Goal: Task Accomplishment & Management: Manage account settings

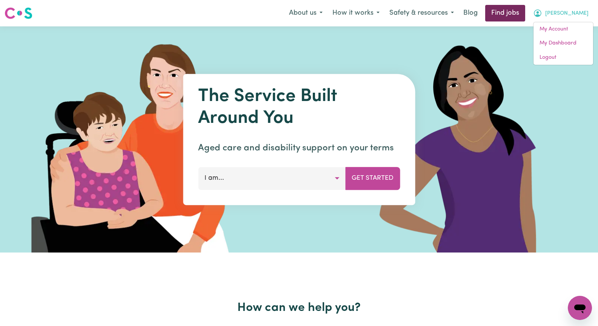
drag, startPoint x: 0, startPoint y: 0, endPoint x: 527, endPoint y: 10, distance: 527.3
click at [525, 10] on link "Find jobs" at bounding box center [505, 13] width 40 height 17
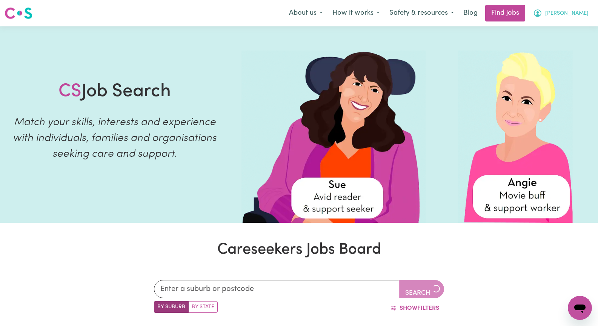
click at [580, 15] on span "[PERSON_NAME]" at bounding box center [566, 13] width 43 height 8
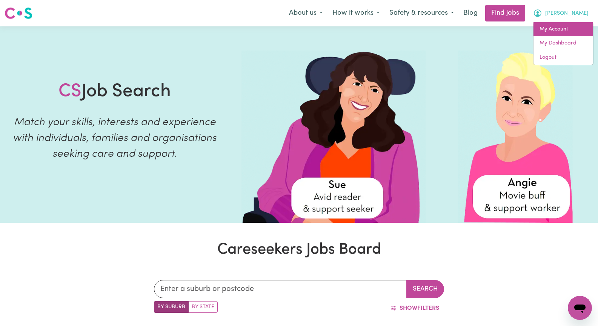
click at [569, 24] on link "My Account" at bounding box center [564, 29] width 60 height 14
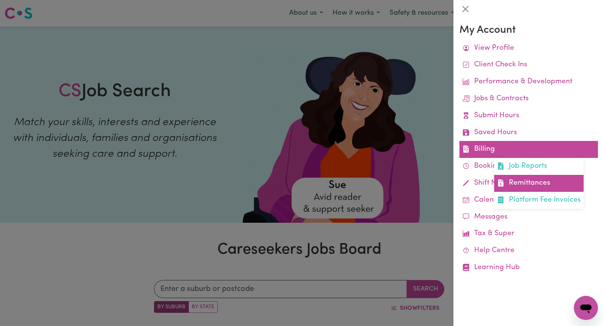
click at [541, 180] on link "Remittances" at bounding box center [538, 183] width 89 height 17
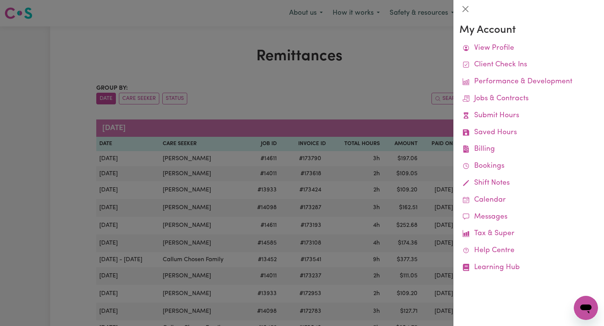
click at [112, 58] on div at bounding box center [302, 163] width 604 height 326
